Goal: Register for event/course

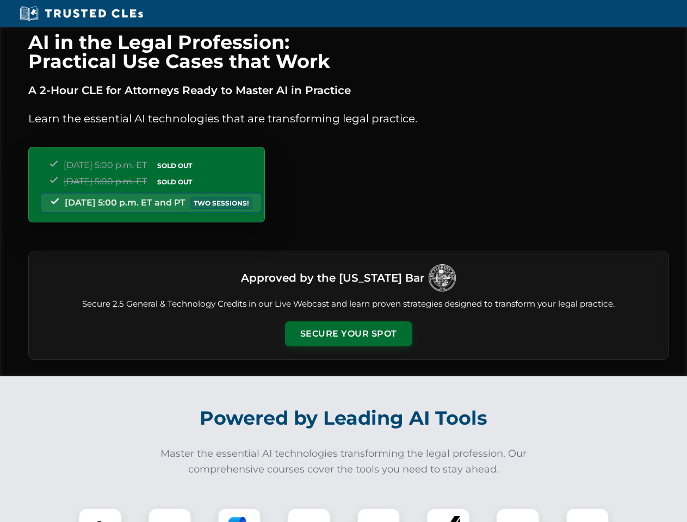
click at [348, 334] on button "Secure Your Spot" at bounding box center [348, 333] width 127 height 25
click at [100, 515] on img at bounding box center [100, 530] width 32 height 32
click at [170, 515] on div at bounding box center [169, 529] width 43 height 43
click at [239, 515] on div at bounding box center [238, 529] width 43 height 43
click at [309, 515] on img at bounding box center [309, 529] width 30 height 30
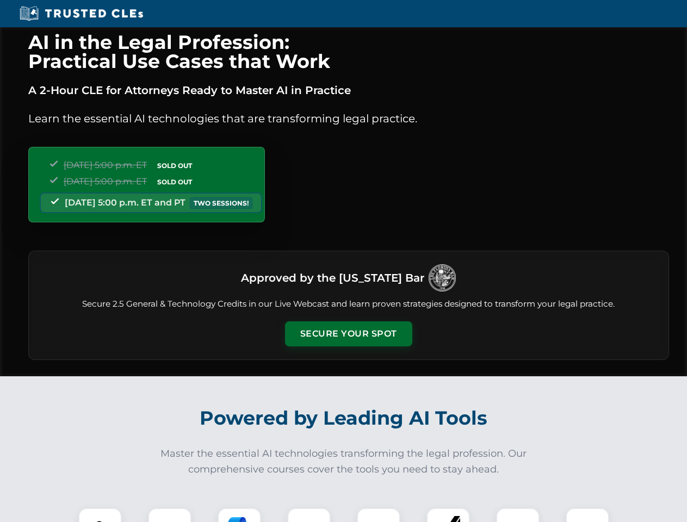
click at [378, 515] on div at bounding box center [378, 529] width 43 height 43
click at [448, 515] on div at bounding box center [447, 529] width 43 height 43
click at [517, 515] on img at bounding box center [517, 529] width 30 height 30
click at [587, 515] on img at bounding box center [587, 529] width 30 height 30
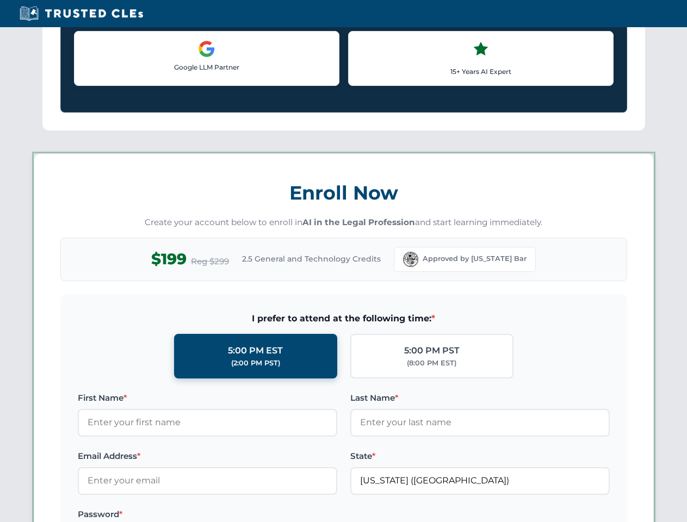
scroll to position [943, 0]
